Goal: Information Seeking & Learning: Learn about a topic

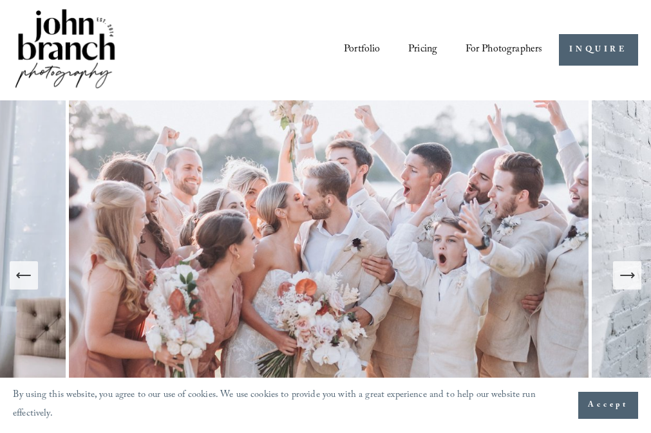
click at [421, 46] on link "Pricing" at bounding box center [422, 50] width 29 height 22
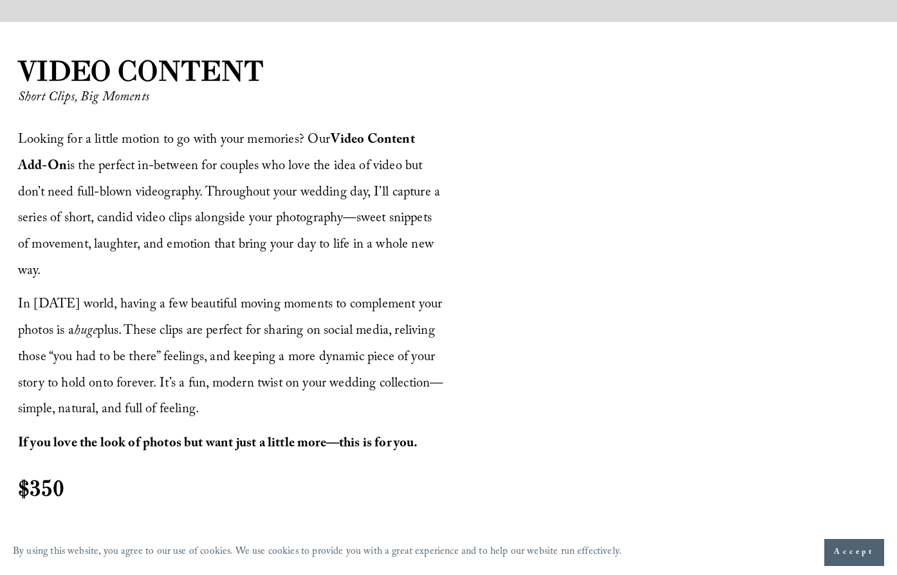
scroll to position [1487, 0]
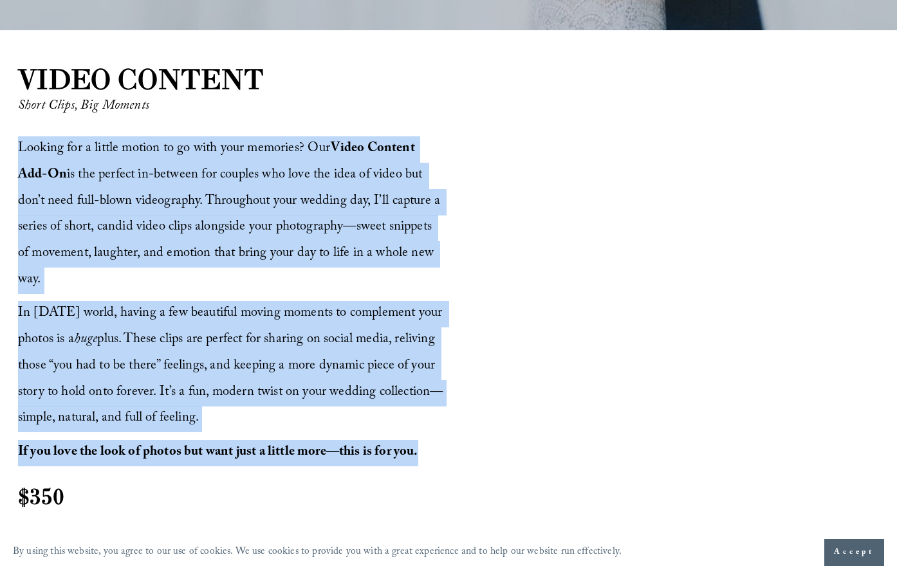
drag, startPoint x: 425, startPoint y: 462, endPoint x: 17, endPoint y: 156, distance: 510.7
click at [17, 156] on div "VIDEO CONTENT Short Clips, Big Moments Looking for a little motion to go with y…" at bounding box center [448, 299] width 897 height 478
copy div "Looking for a little motion to go with your memories? Our Video Content Add-On …"
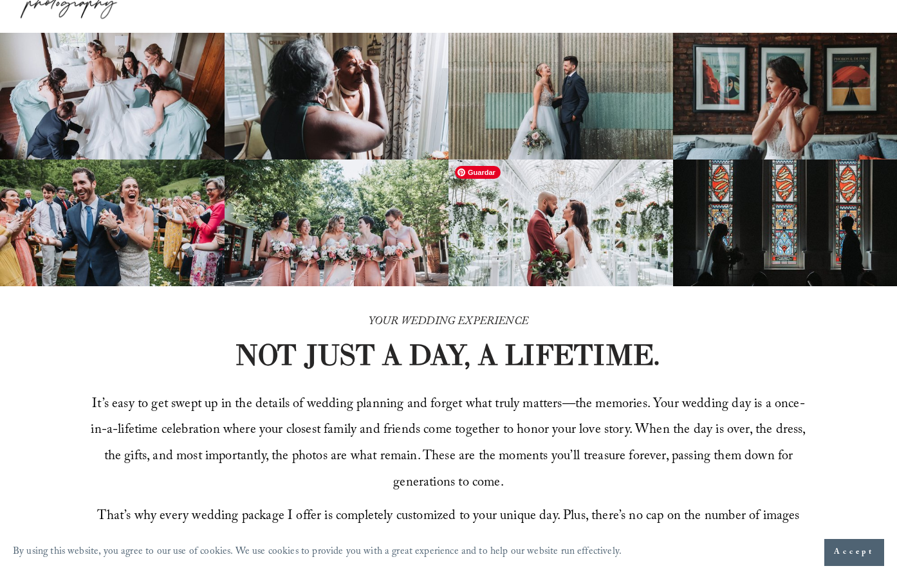
scroll to position [0, 0]
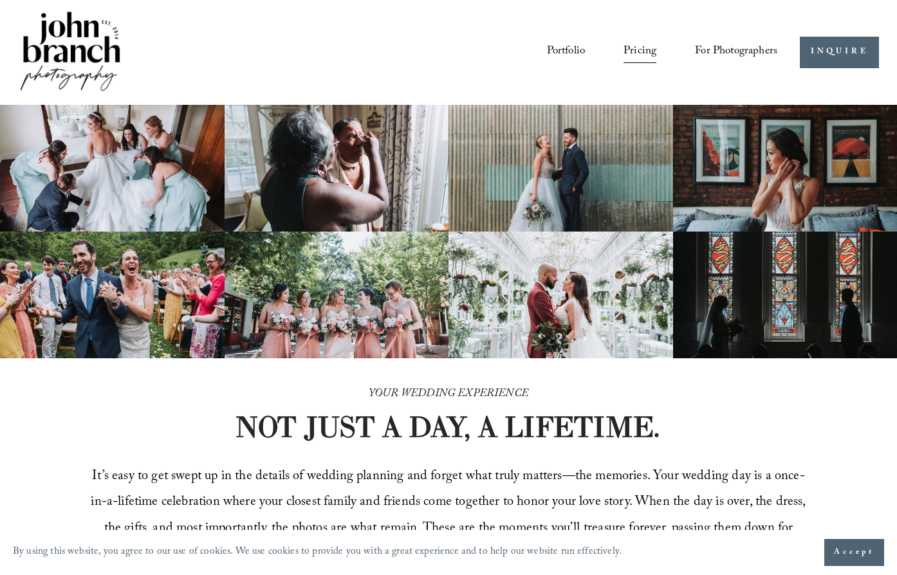
click at [91, 55] on img at bounding box center [70, 52] width 104 height 87
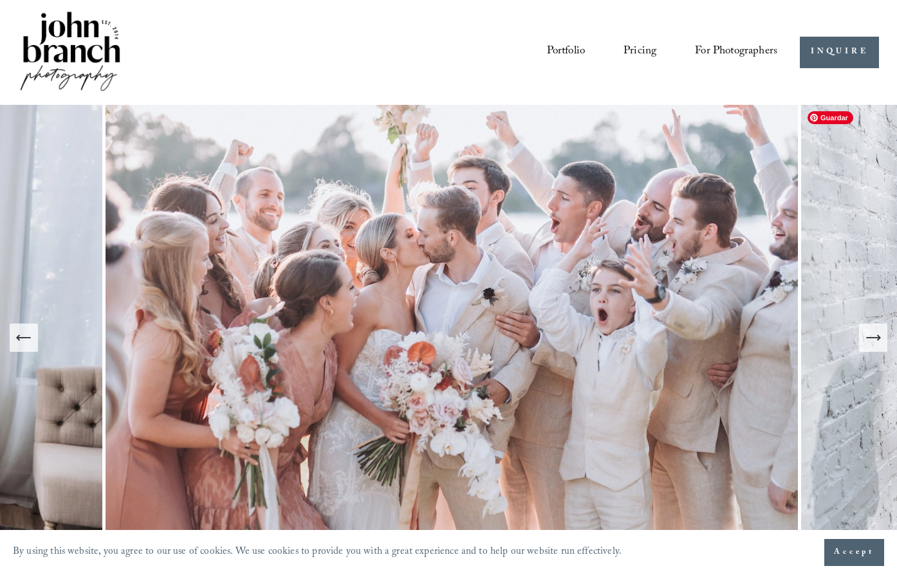
click at [882, 348] on button "Next Slide" at bounding box center [873, 338] width 28 height 28
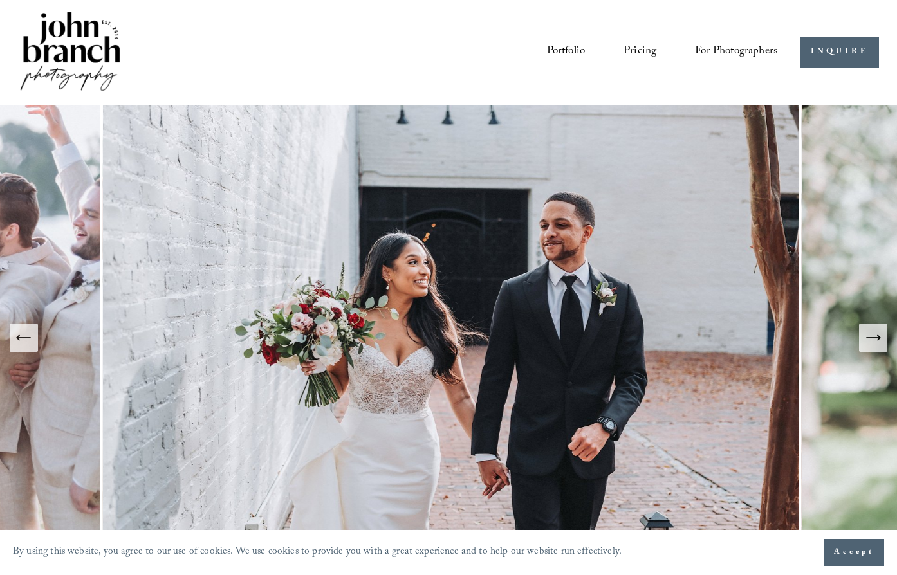
click at [880, 345] on icon "Next Slide" at bounding box center [873, 338] width 18 height 18
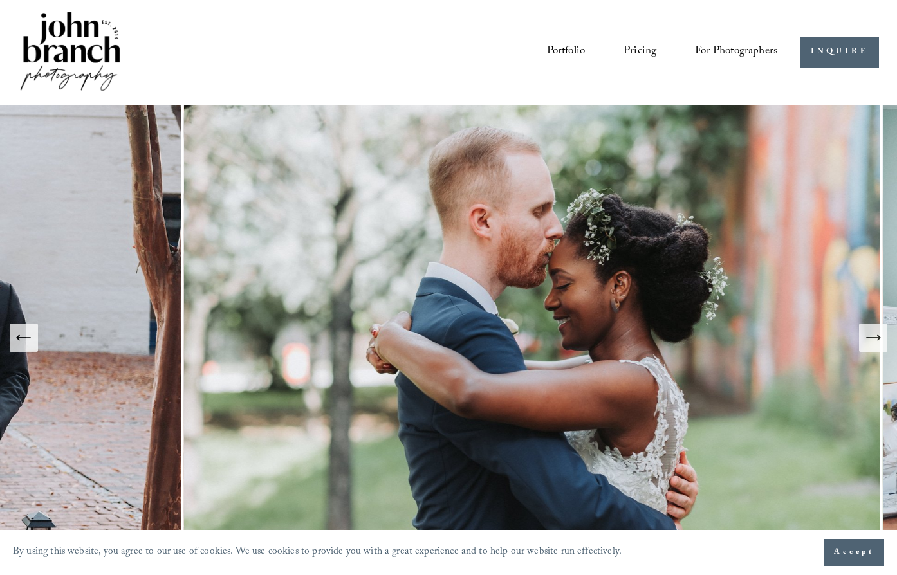
click at [880, 345] on icon "Next Slide" at bounding box center [873, 338] width 18 height 18
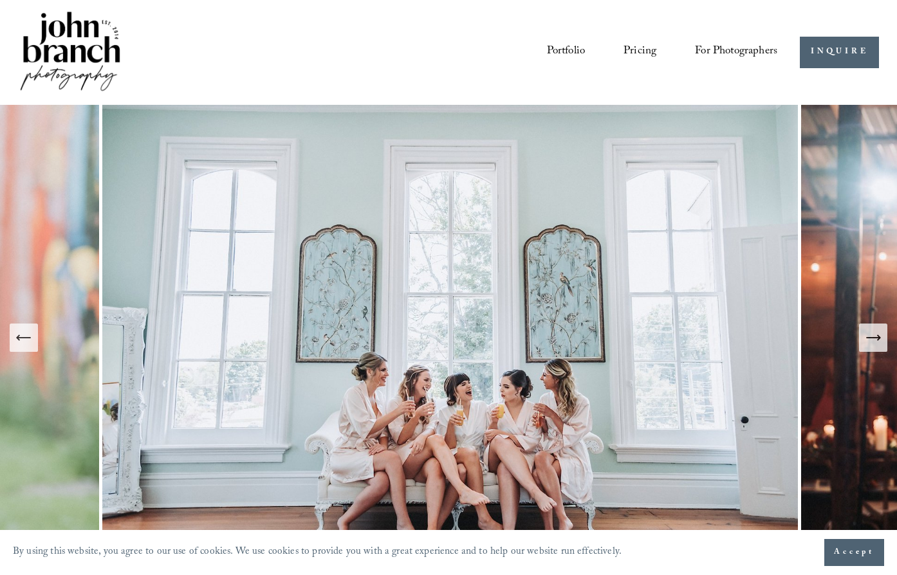
click at [631, 56] on link "Pricing" at bounding box center [640, 53] width 33 height 24
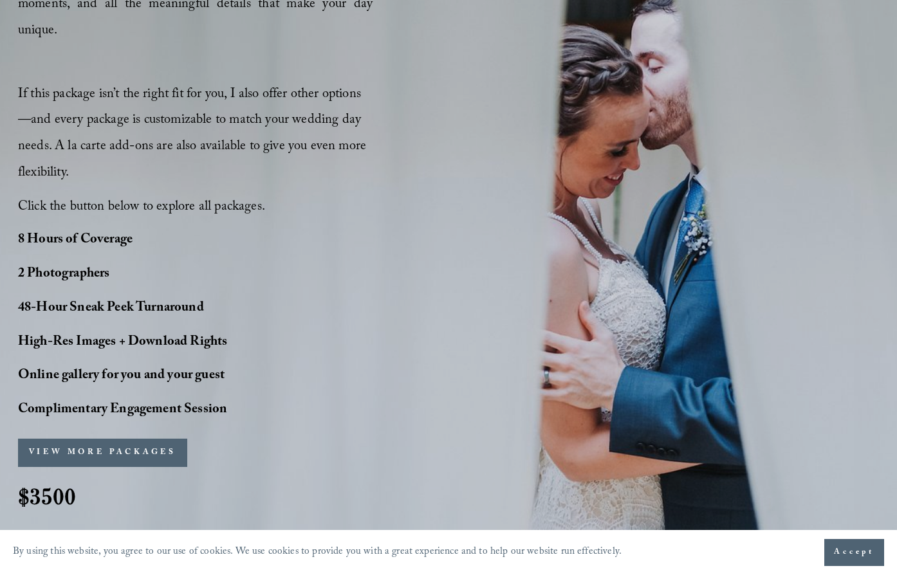
scroll to position [1241, 0]
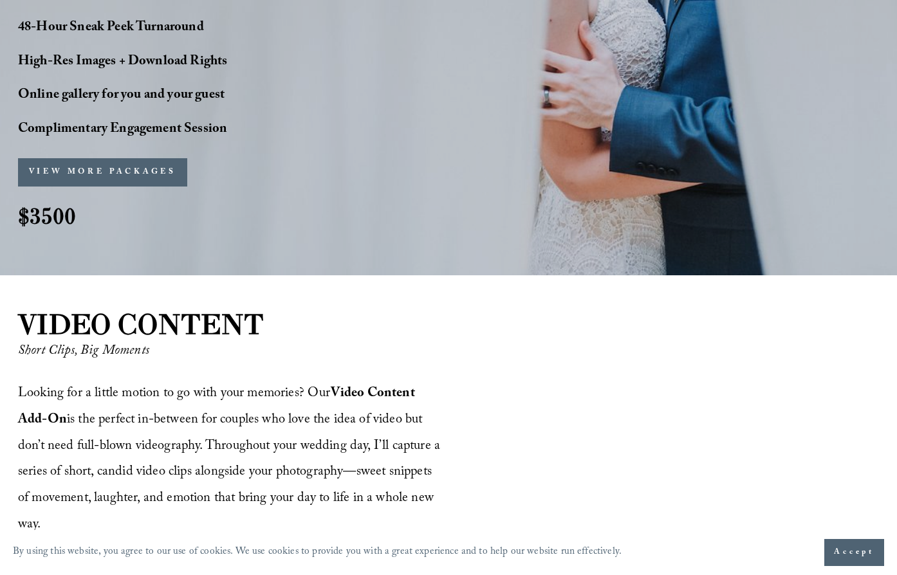
click at [98, 168] on button "VIEW MORE PACKAGES" at bounding box center [102, 172] width 169 height 28
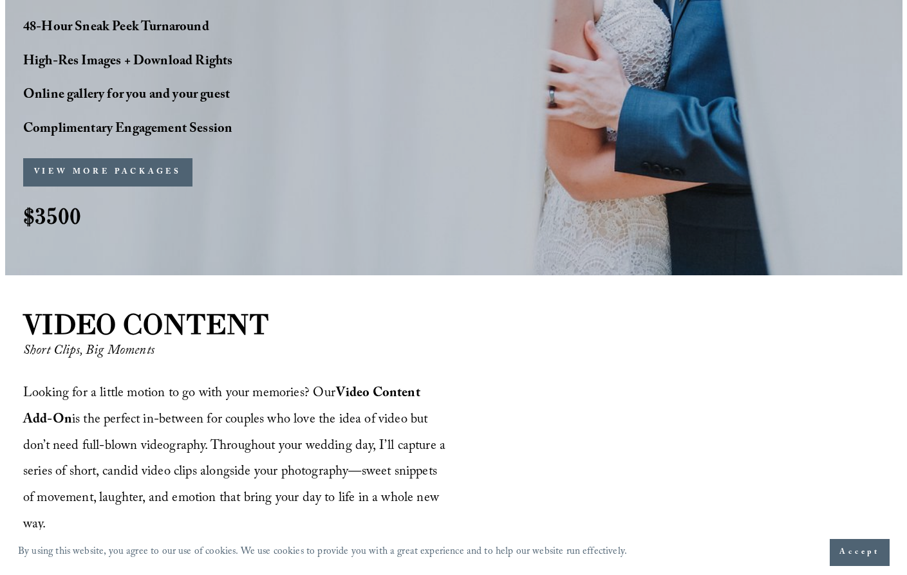
scroll to position [1244, 0]
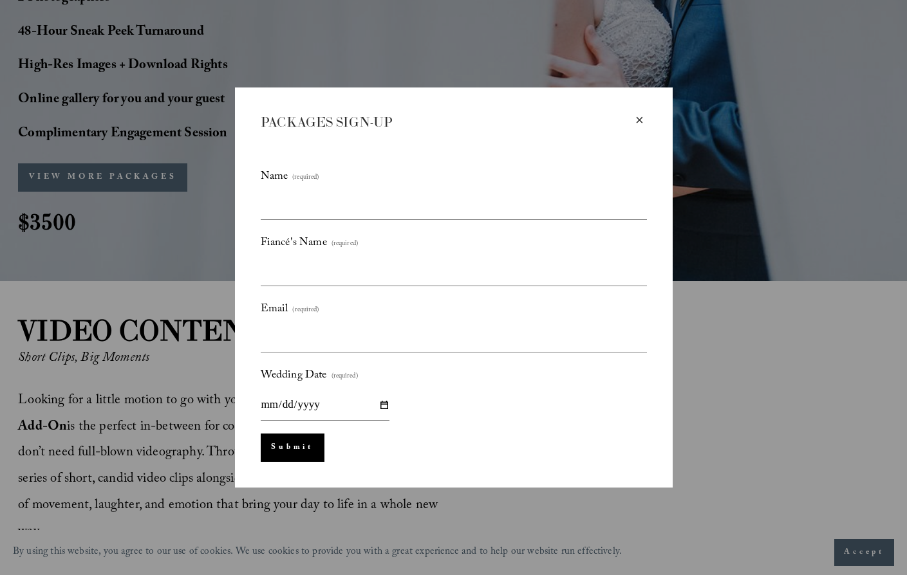
click at [638, 123] on div "×" at bounding box center [640, 120] width 14 height 14
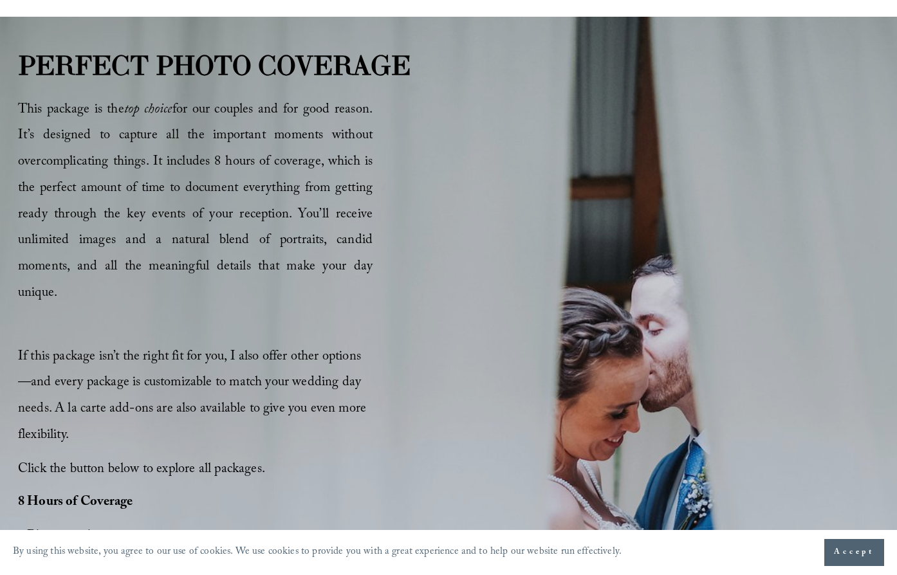
scroll to position [1037, 0]
